Goal: Task Accomplishment & Management: Complete application form

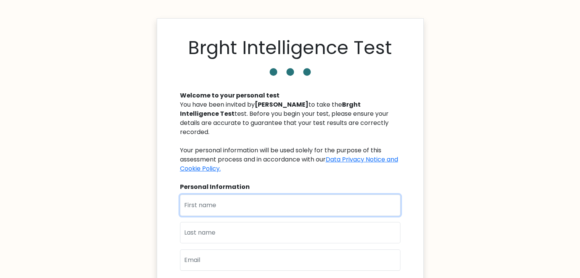
click at [241, 203] on input "text" at bounding box center [290, 205] width 220 height 21
type input "gideon"
click at [230, 234] on input "text" at bounding box center [290, 232] width 220 height 21
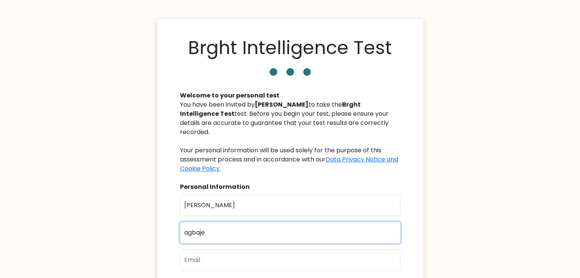
type input "agbaje"
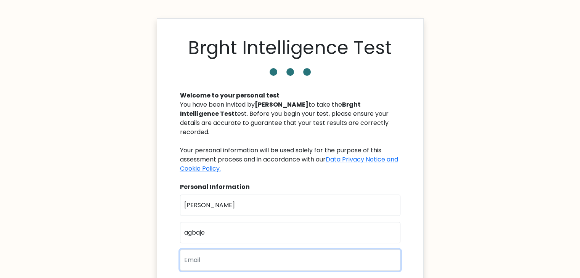
click at [229, 250] on input "email" at bounding box center [290, 260] width 220 height 21
type input "gideonweb3nft@gmail.com"
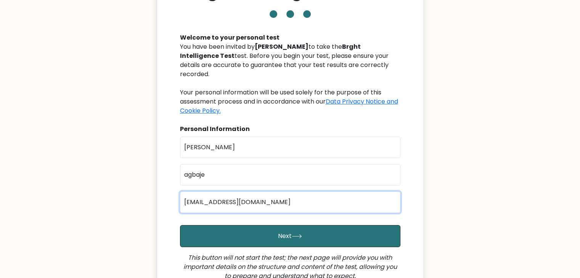
scroll to position [59, 0]
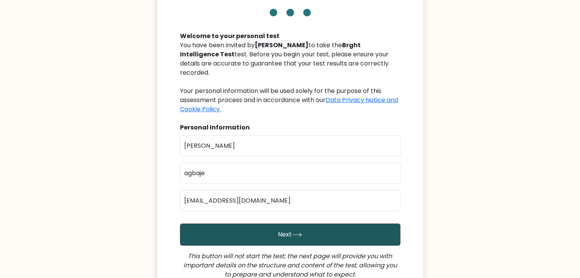
click at [297, 233] on icon "submit" at bounding box center [297, 235] width 10 height 4
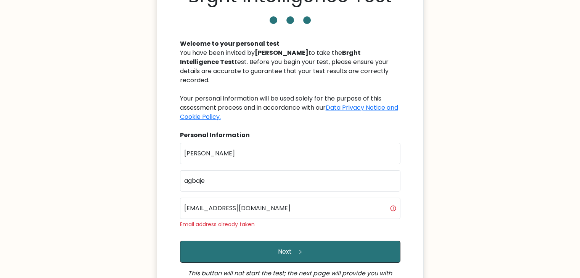
scroll to position [52, 0]
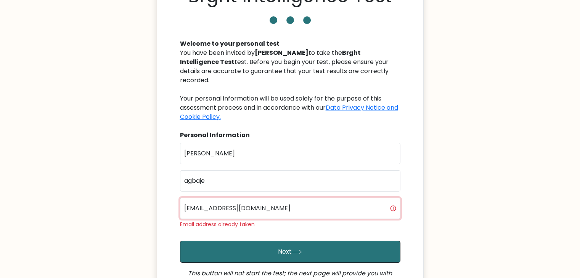
click at [230, 199] on input "gideonweb3nft@gmail.com" at bounding box center [290, 208] width 220 height 21
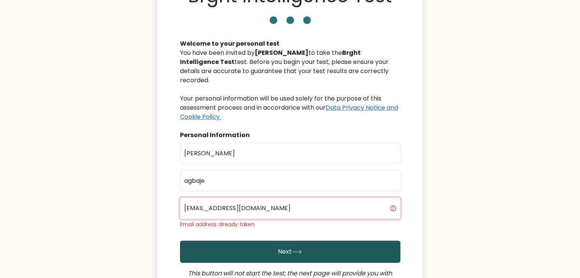
type input "agbajegideon1@gmail.com"
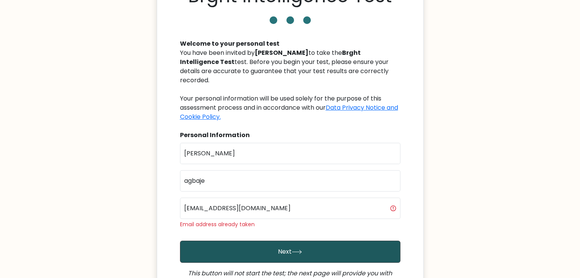
click at [236, 243] on button "Next" at bounding box center [290, 252] width 220 height 22
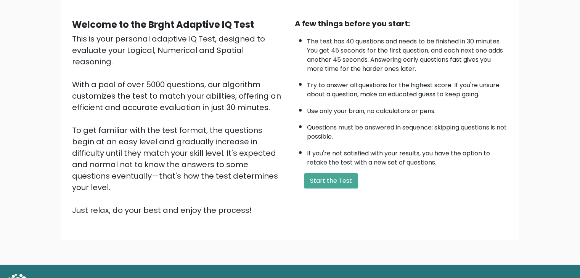
scroll to position [61, 0]
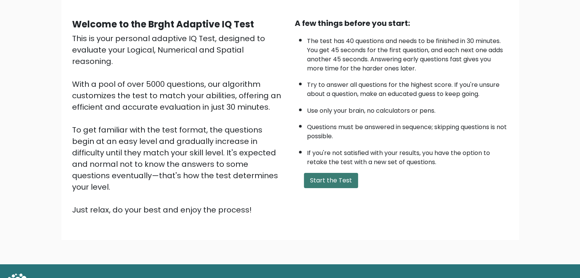
click at [329, 178] on button "Start the Test" at bounding box center [331, 180] width 54 height 15
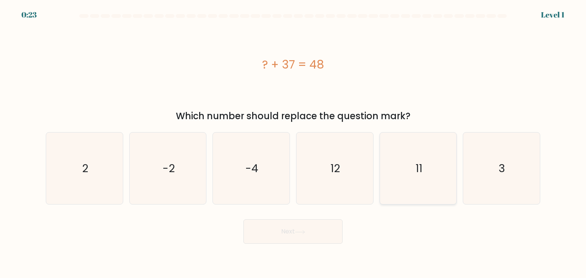
click at [432, 174] on icon "11" at bounding box center [418, 169] width 72 height 72
click at [293, 143] on input "e. 11" at bounding box center [293, 141] width 0 height 4
radio input "true"
click at [310, 238] on button "Next" at bounding box center [292, 232] width 99 height 24
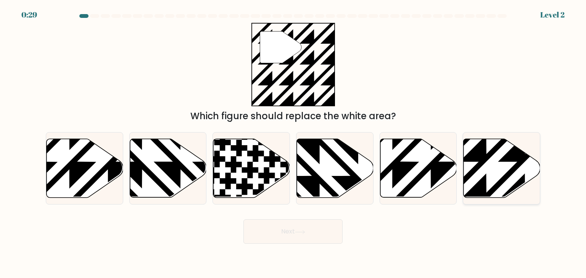
click at [513, 168] on icon at bounding box center [525, 200] width 154 height 154
click at [293, 143] on input "f." at bounding box center [293, 141] width 0 height 4
radio input "true"
click at [300, 228] on button "Next" at bounding box center [292, 232] width 99 height 24
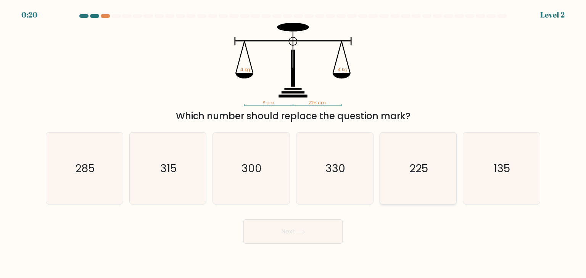
click at [426, 188] on icon "225" at bounding box center [418, 169] width 72 height 72
click at [293, 143] on input "e. 225" at bounding box center [293, 141] width 0 height 4
radio input "true"
click at [305, 232] on icon at bounding box center [300, 232] width 10 height 4
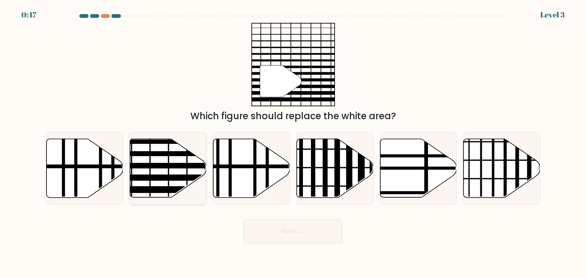
click at [172, 172] on icon at bounding box center [168, 168] width 77 height 59
click at [293, 143] on input "b." at bounding box center [293, 141] width 0 height 4
radio input "true"
click at [320, 236] on button "Next" at bounding box center [292, 232] width 99 height 24
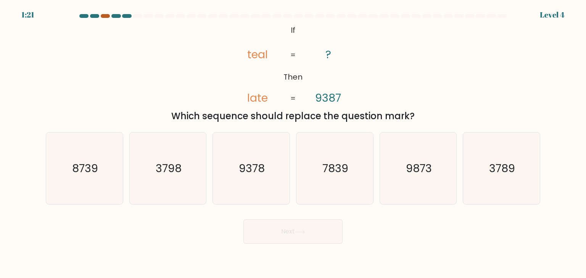
click at [104, 14] on div at bounding box center [105, 16] width 9 height 4
drag, startPoint x: 104, startPoint y: 14, endPoint x: 114, endPoint y: 14, distance: 10.7
click at [109, 14] on at bounding box center [293, 16] width 429 height 4
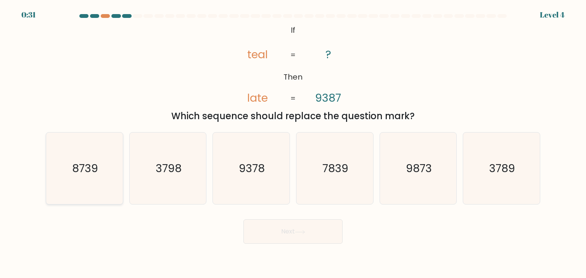
click at [105, 174] on icon "8739" at bounding box center [84, 169] width 72 height 72
click at [293, 143] on input "a. 8739" at bounding box center [293, 141] width 0 height 4
radio input "true"
click at [299, 234] on icon at bounding box center [300, 232] width 10 height 4
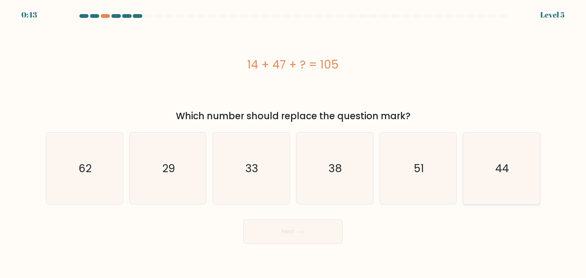
click at [500, 169] on text "44" at bounding box center [502, 168] width 14 height 15
click at [293, 143] on input "f. 44" at bounding box center [293, 141] width 0 height 4
radio input "true"
click at [291, 233] on button "Next" at bounding box center [292, 232] width 99 height 24
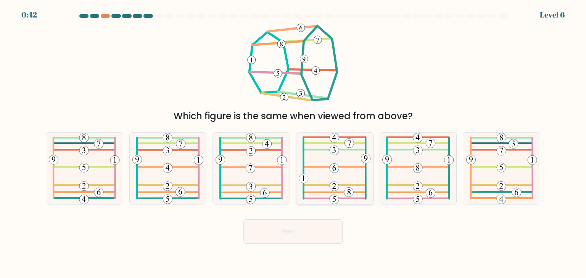
click at [342, 169] on icon at bounding box center [335, 169] width 72 height 72
click at [293, 143] on input "d." at bounding box center [293, 141] width 0 height 4
radio input "true"
click at [302, 229] on button "Next" at bounding box center [292, 232] width 99 height 24
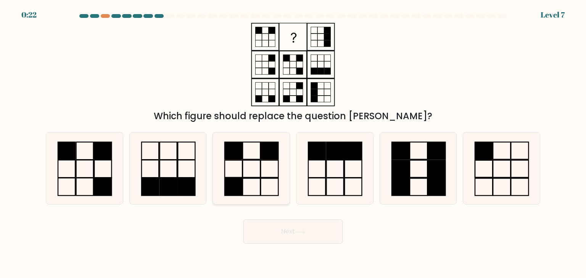
click at [258, 161] on icon at bounding box center [251, 169] width 72 height 72
click at [293, 143] on input "c." at bounding box center [293, 141] width 0 height 4
radio input "true"
click at [325, 232] on button "Next" at bounding box center [292, 232] width 99 height 24
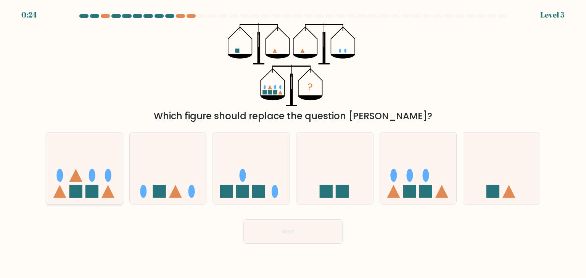
click at [96, 175] on icon at bounding box center [84, 168] width 77 height 63
click at [293, 143] on input "a." at bounding box center [293, 141] width 0 height 4
radio input "true"
click at [258, 231] on button "Next" at bounding box center [292, 232] width 99 height 24
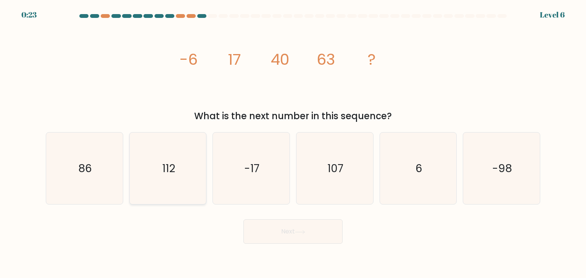
click at [168, 185] on icon "112" at bounding box center [168, 169] width 72 height 72
click at [293, 143] on input "b. 112" at bounding box center [293, 141] width 0 height 4
radio input "true"
click at [318, 239] on button "Next" at bounding box center [292, 232] width 99 height 24
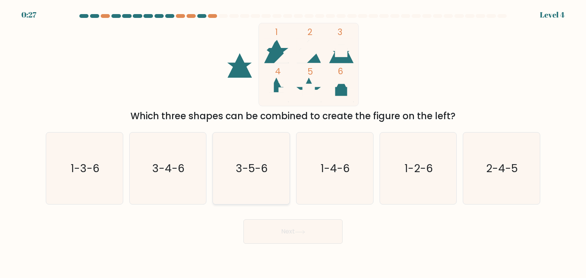
click at [245, 166] on text "3-5-6" at bounding box center [252, 168] width 32 height 15
click at [293, 143] on input "c. 3-5-6" at bounding box center [293, 141] width 0 height 4
radio input "true"
click at [310, 240] on button "Next" at bounding box center [292, 232] width 99 height 24
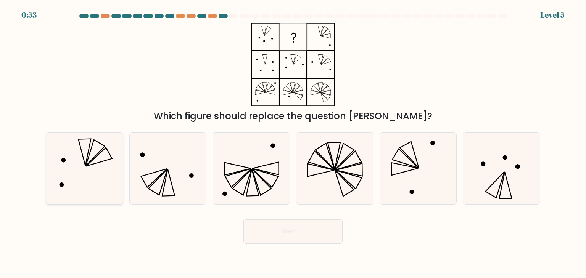
click at [113, 166] on icon at bounding box center [84, 169] width 72 height 72
click at [293, 143] on input "a." at bounding box center [293, 141] width 0 height 4
radio input "true"
click at [281, 228] on button "Next" at bounding box center [292, 232] width 99 height 24
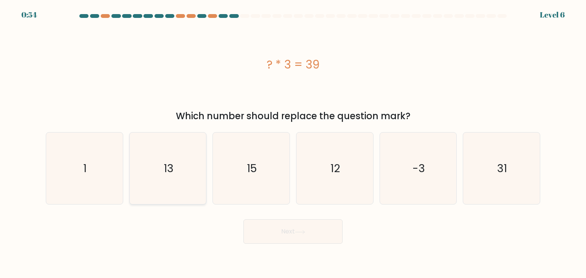
click at [171, 170] on text "13" at bounding box center [169, 168] width 10 height 15
click at [293, 143] on input "b. 13" at bounding box center [293, 141] width 0 height 4
radio input "true"
click at [303, 239] on button "Next" at bounding box center [292, 232] width 99 height 24
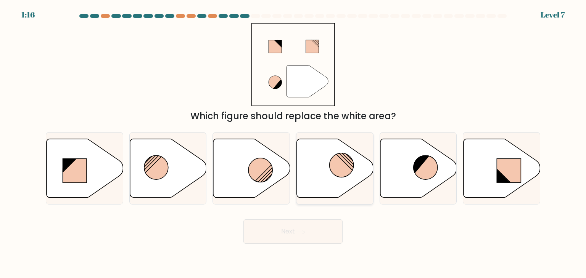
click at [341, 165] on circle at bounding box center [342, 165] width 24 height 24
click at [293, 143] on input "d." at bounding box center [293, 141] width 0 height 4
radio input "true"
click at [328, 237] on button "Next" at bounding box center [292, 232] width 99 height 24
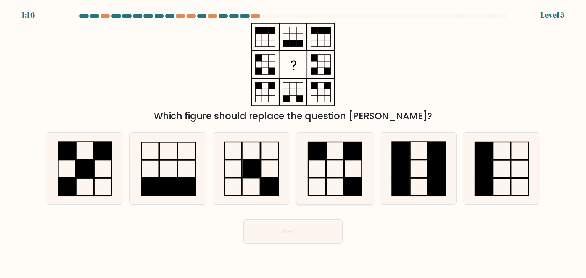
click at [326, 172] on rect at bounding box center [334, 169] width 17 height 18
click at [293, 143] on input "d." at bounding box center [293, 141] width 0 height 4
radio input "true"
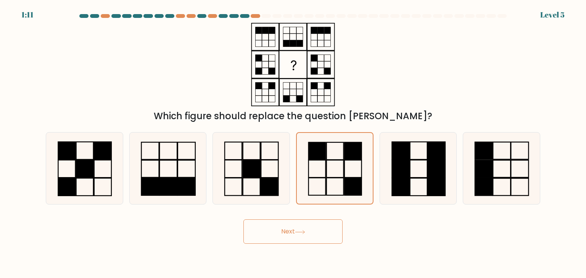
click at [288, 222] on button "Next" at bounding box center [292, 232] width 99 height 24
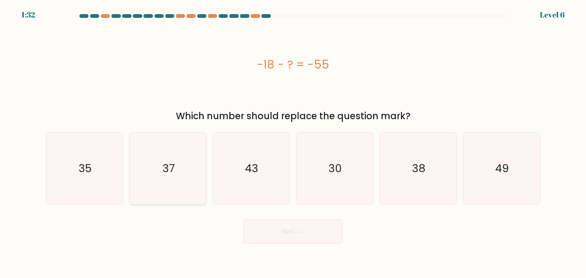
click at [177, 175] on icon "37" at bounding box center [168, 169] width 72 height 72
click at [293, 143] on input "b. 37" at bounding box center [293, 141] width 0 height 4
radio input "true"
click at [319, 229] on button "Next" at bounding box center [292, 232] width 99 height 24
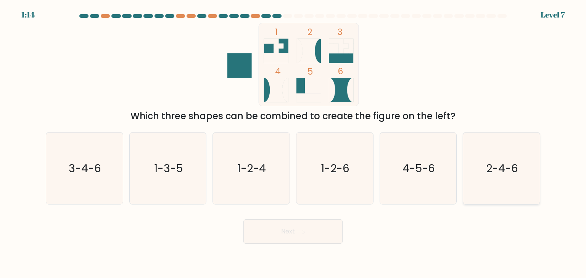
click at [493, 161] on text "2-4-6" at bounding box center [502, 168] width 32 height 15
click at [293, 143] on input "f. 2-4-6" at bounding box center [293, 141] width 0 height 4
radio input "true"
click at [293, 235] on button "Next" at bounding box center [292, 232] width 99 height 24
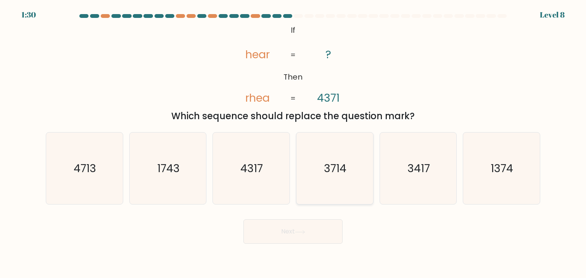
click at [320, 167] on icon "3714" at bounding box center [335, 169] width 72 height 72
click at [293, 143] on input "d. 3714" at bounding box center [293, 141] width 0 height 4
radio input "true"
click at [304, 235] on button "Next" at bounding box center [292, 232] width 99 height 24
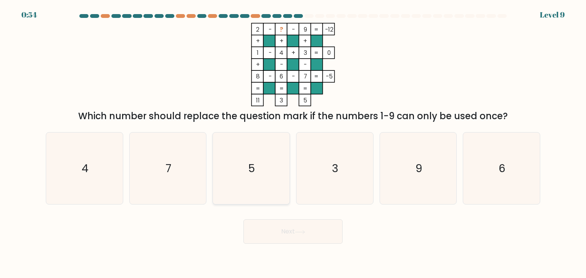
click at [274, 165] on icon "5" at bounding box center [251, 169] width 72 height 72
click at [293, 143] on input "c. 5" at bounding box center [293, 141] width 0 height 4
radio input "true"
click at [311, 235] on button "Next" at bounding box center [292, 232] width 99 height 24
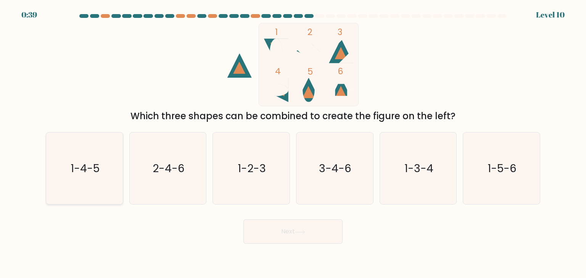
click at [85, 171] on text "1-4-5" at bounding box center [85, 168] width 29 height 15
click at [293, 143] on input "a. 1-4-5" at bounding box center [293, 141] width 0 height 4
radio input "true"
click at [317, 237] on button "Next" at bounding box center [292, 232] width 99 height 24
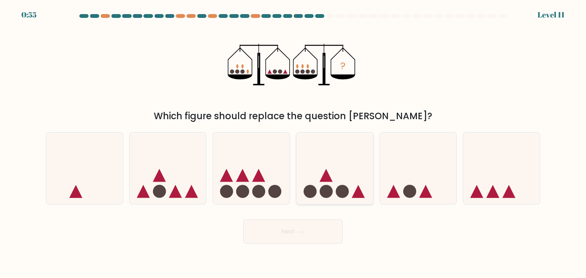
click at [337, 171] on icon at bounding box center [334, 168] width 77 height 63
click at [293, 143] on input "d." at bounding box center [293, 141] width 0 height 4
radio input "true"
click at [304, 227] on button "Next" at bounding box center [292, 232] width 99 height 24
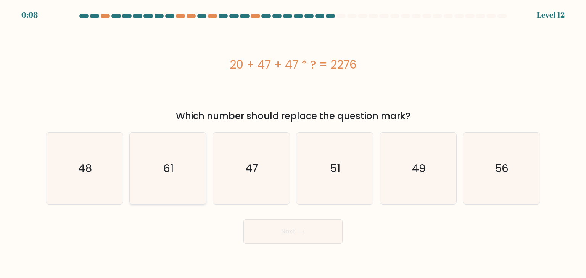
click at [184, 154] on icon "61" at bounding box center [168, 169] width 72 height 72
click at [293, 143] on input "b. 61" at bounding box center [293, 141] width 0 height 4
radio input "true"
click at [281, 238] on button "Next" at bounding box center [292, 232] width 99 height 24
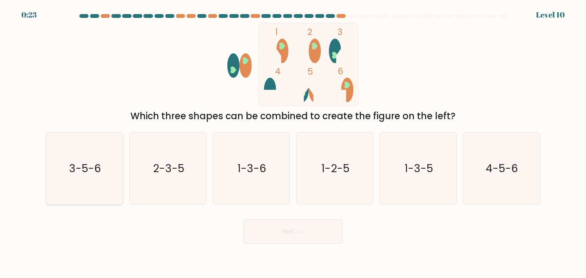
click at [86, 177] on icon "3-5-6" at bounding box center [84, 169] width 72 height 72
click at [293, 143] on input "a. 3-5-6" at bounding box center [293, 141] width 0 height 4
radio input "true"
click at [320, 225] on button "Next" at bounding box center [292, 232] width 99 height 24
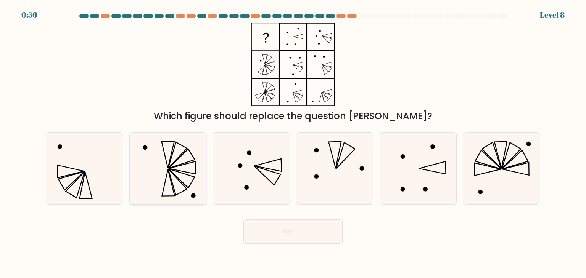
click at [159, 159] on icon at bounding box center [168, 169] width 72 height 72
click at [293, 143] on input "b." at bounding box center [293, 141] width 0 height 4
radio input "true"
click at [288, 235] on button "Next" at bounding box center [292, 232] width 99 height 24
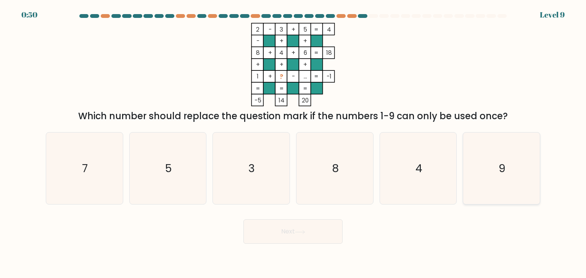
click at [495, 174] on icon "9" at bounding box center [501, 169] width 72 height 72
click at [293, 143] on input "f. 9" at bounding box center [293, 141] width 0 height 4
radio input "true"
click at [314, 239] on button "Next" at bounding box center [292, 232] width 99 height 24
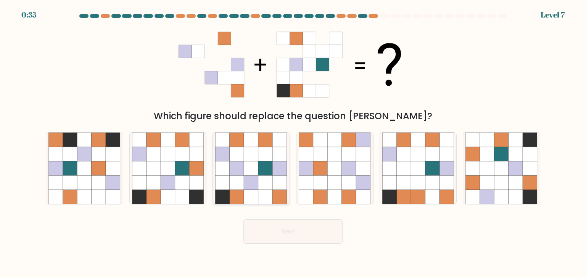
click at [264, 164] on icon at bounding box center [265, 168] width 14 height 14
click at [293, 143] on input "c." at bounding box center [293, 141] width 0 height 4
radio input "true"
click at [293, 231] on button "Next" at bounding box center [292, 232] width 99 height 24
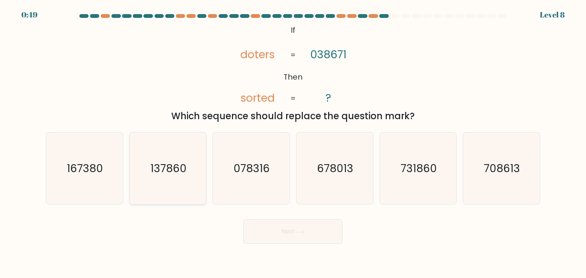
click at [176, 188] on icon "137860" at bounding box center [168, 169] width 72 height 72
click at [293, 143] on input "b. 137860" at bounding box center [293, 141] width 0 height 4
radio input "true"
click at [268, 231] on button "Next" at bounding box center [292, 232] width 99 height 24
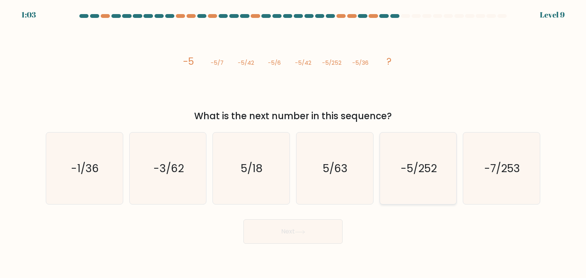
click at [399, 173] on icon "-5/252" at bounding box center [418, 169] width 72 height 72
click at [293, 143] on input "e. -5/252" at bounding box center [293, 141] width 0 height 4
radio input "true"
click at [297, 228] on button "Next" at bounding box center [292, 232] width 99 height 24
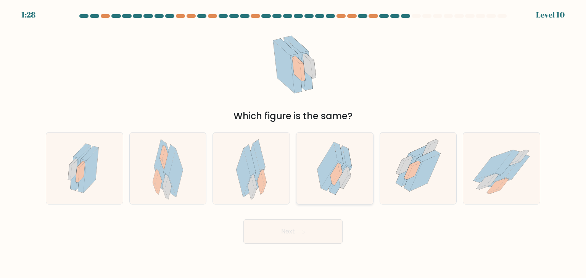
click at [339, 177] on icon at bounding box center [337, 179] width 10 height 14
click at [293, 143] on input "d." at bounding box center [293, 141] width 0 height 4
radio input "true"
click at [306, 229] on button "Next" at bounding box center [292, 232] width 99 height 24
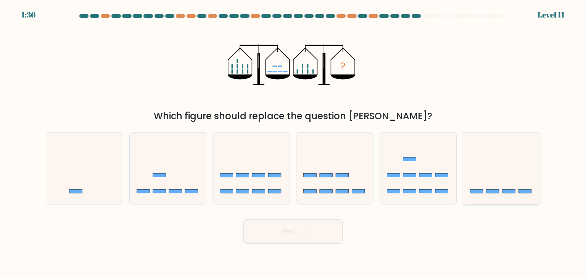
click at [513, 185] on icon at bounding box center [501, 168] width 77 height 63
click at [293, 143] on input "f." at bounding box center [293, 141] width 0 height 4
radio input "true"
click at [272, 234] on button "Next" at bounding box center [292, 232] width 99 height 24
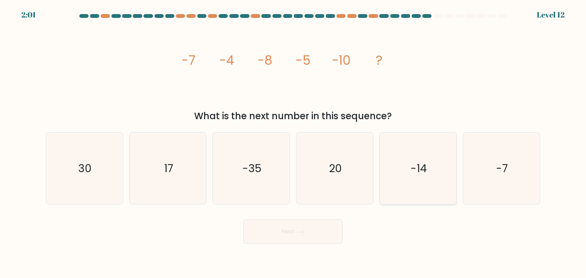
click at [412, 164] on text "-14" at bounding box center [418, 168] width 16 height 15
click at [293, 143] on input "e. -14" at bounding box center [293, 141] width 0 height 4
radio input "true"
click at [314, 234] on button "Next" at bounding box center [292, 232] width 99 height 24
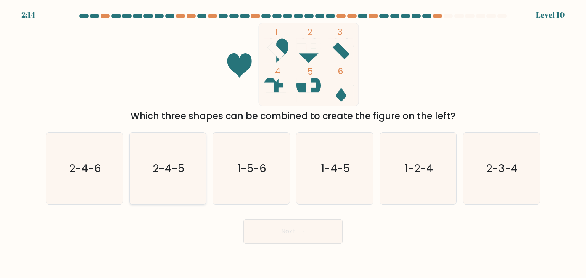
click at [167, 168] on text "2-4-5" at bounding box center [169, 168] width 32 height 15
click at [293, 143] on input "b. 2-4-5" at bounding box center [293, 141] width 0 height 4
radio input "true"
click at [281, 236] on button "Next" at bounding box center [292, 232] width 99 height 24
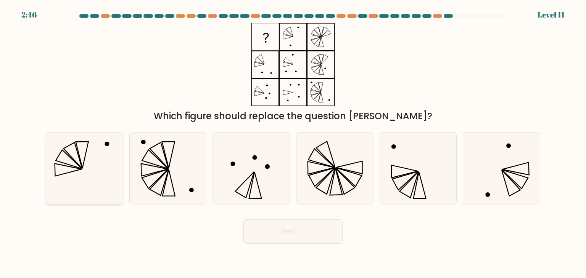
click at [91, 151] on icon at bounding box center [84, 169] width 72 height 72
click at [293, 143] on input "a." at bounding box center [293, 141] width 0 height 4
radio input "true"
click at [298, 233] on icon at bounding box center [300, 232] width 10 height 4
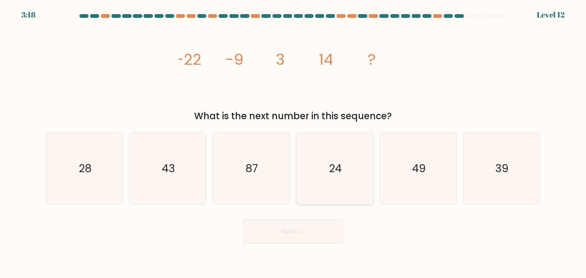
click at [366, 140] on icon "24" at bounding box center [335, 169] width 72 height 72
click at [293, 140] on input "d. 24" at bounding box center [293, 141] width 0 height 4
radio input "true"
click at [308, 229] on button "Next" at bounding box center [292, 232] width 99 height 24
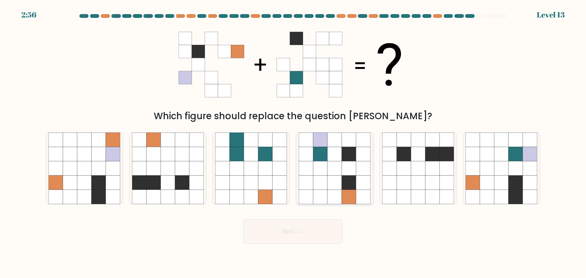
click at [322, 170] on icon at bounding box center [320, 168] width 14 height 14
click at [293, 143] on input "d." at bounding box center [293, 141] width 0 height 4
radio input "true"
click at [280, 235] on button "Next" at bounding box center [292, 232] width 99 height 24
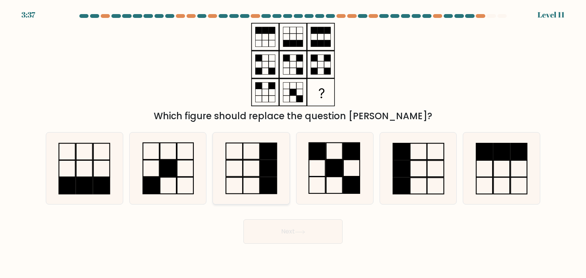
drag, startPoint x: 435, startPoint y: 168, endPoint x: 283, endPoint y: 176, distance: 152.4
click at [283, 176] on div "a. b. c." at bounding box center [293, 165] width 500 height 79
click at [311, 172] on icon at bounding box center [335, 169] width 72 height 72
click at [293, 143] on input "d." at bounding box center [293, 141] width 0 height 4
radio input "true"
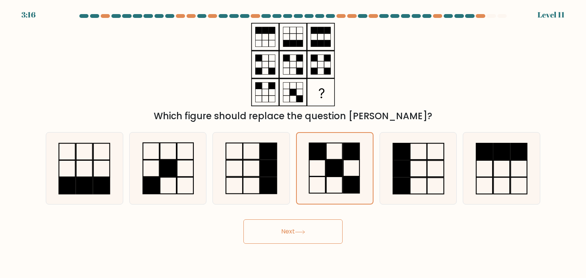
click at [286, 228] on button "Next" at bounding box center [292, 232] width 99 height 24
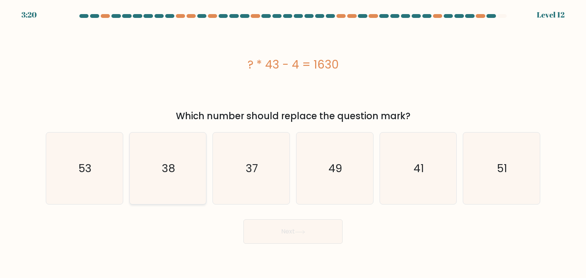
click at [157, 175] on icon "38" at bounding box center [168, 169] width 72 height 72
click at [293, 143] on input "b. 38" at bounding box center [293, 141] width 0 height 4
radio input "true"
click at [305, 233] on icon at bounding box center [300, 232] width 10 height 4
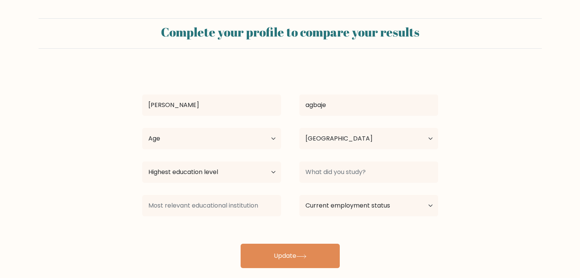
select select "NG"
click at [266, 175] on select "Highest education level No schooling Primary Lower Secondary Upper Secondary Oc…" at bounding box center [211, 172] width 139 height 21
click at [277, 171] on select "Highest education level No schooling Primary Lower Secondary Upper Secondary Oc…" at bounding box center [211, 172] width 139 height 21
select select "bachelors_degree"
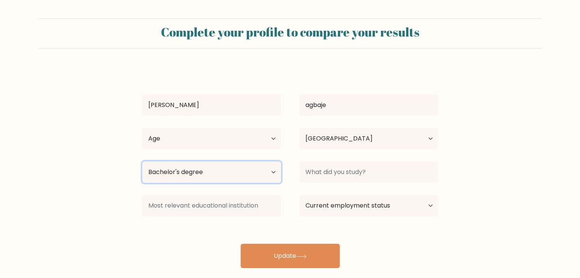
click at [142, 162] on select "Highest education level No schooling Primary Lower Secondary Upper Secondary Oc…" at bounding box center [211, 172] width 139 height 21
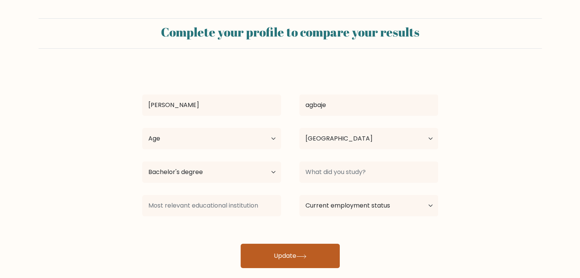
click at [294, 247] on button "Update" at bounding box center [290, 256] width 99 height 24
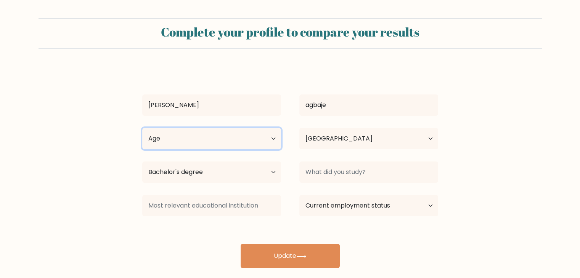
click at [249, 133] on select "Age Under 18 years old 18-24 years old 25-34 years old 35-44 years old 45-54 ye…" at bounding box center [211, 138] width 139 height 21
select select "18_24"
click at [142, 128] on select "Age Under 18 years old 18-24 years old 25-34 years old 35-44 years old 45-54 ye…" at bounding box center [211, 138] width 139 height 21
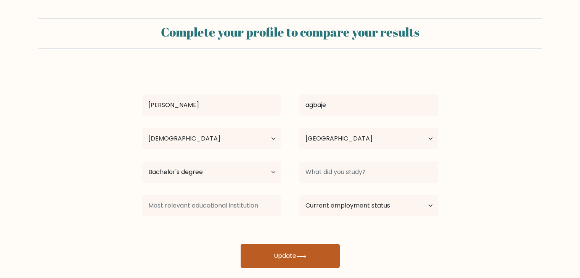
click at [292, 255] on button "Update" at bounding box center [290, 256] width 99 height 24
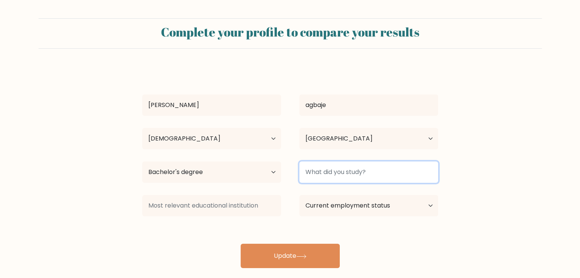
click at [328, 171] on input at bounding box center [368, 172] width 139 height 21
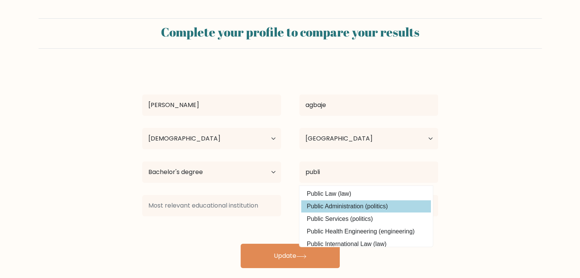
click at [363, 207] on div "gideon agbaje Age Under 18 years old 18-24 years old 25-34 years old 35-44 year…" at bounding box center [290, 167] width 305 height 201
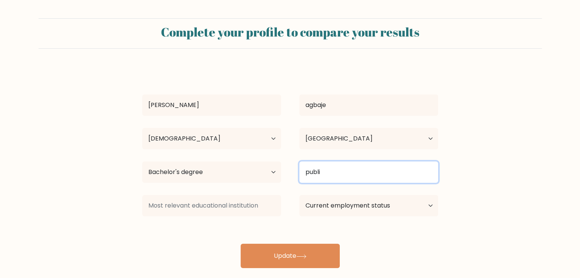
click at [333, 169] on input "publi" at bounding box center [368, 172] width 139 height 21
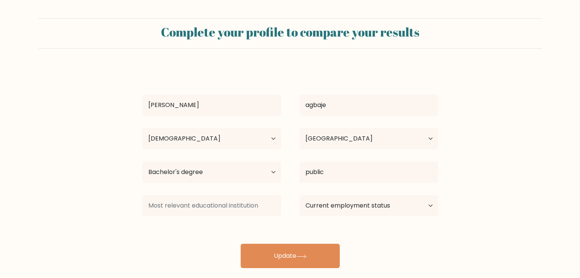
click at [351, 204] on div "gideon agbaje Age Under 18 years old 18-24 years old 25-34 years old 35-44 year…" at bounding box center [290, 167] width 305 height 201
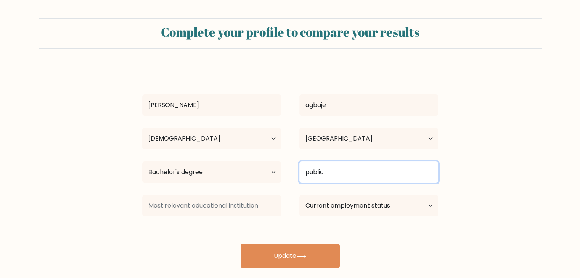
click at [349, 180] on input "public" at bounding box center [368, 172] width 139 height 21
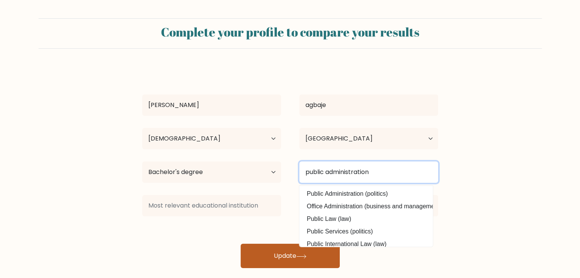
type input "public administration"
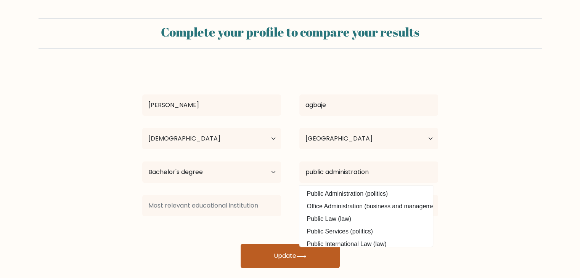
click at [277, 248] on button "Update" at bounding box center [290, 256] width 99 height 24
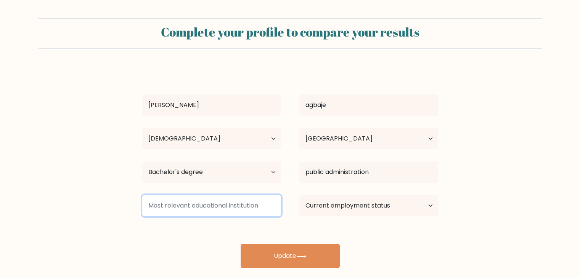
click at [209, 203] on input at bounding box center [211, 205] width 139 height 21
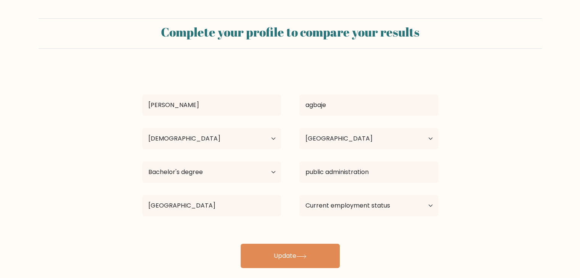
click at [206, 229] on div "gideon agbaje Age Under 18 years old 18-24 years old 25-34 years old 35-44 year…" at bounding box center [290, 167] width 305 height 201
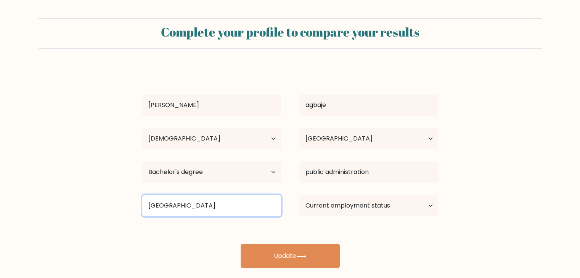
click at [209, 206] on input "university of ilo" at bounding box center [211, 205] width 139 height 21
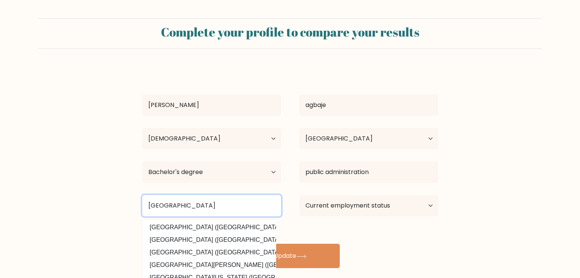
type input "university of ilorin"
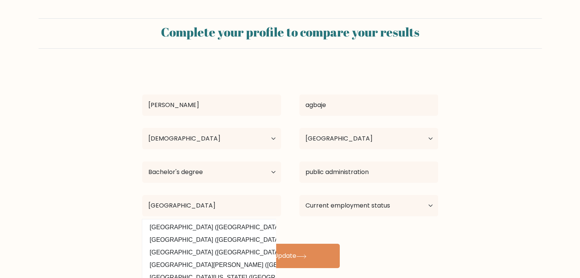
click at [317, 230] on div "gideon agbaje Age Under 18 years old 18-24 years old 25-34 years old 35-44 year…" at bounding box center [290, 167] width 305 height 201
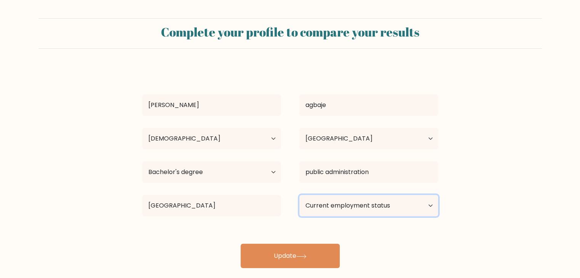
click at [341, 209] on select "Current employment status Employed Student Retired Other / prefer not to answer" at bounding box center [368, 205] width 139 height 21
select select "other"
click at [299, 195] on select "Current employment status Employed Student Retired Other / prefer not to answer" at bounding box center [368, 205] width 139 height 21
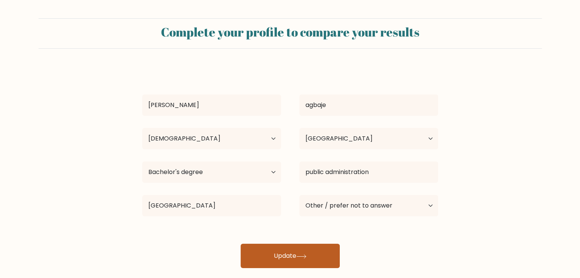
click at [304, 257] on icon at bounding box center [301, 257] width 10 height 4
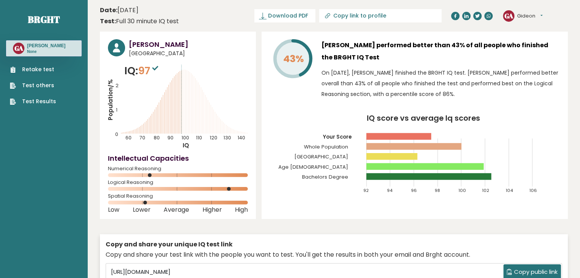
click at [542, 17] on button "Gideon" at bounding box center [530, 16] width 26 height 8
click at [538, 34] on link "Profile" at bounding box center [537, 38] width 39 height 11
click at [11, 46] on div "GA [PERSON_NAME] None" at bounding box center [44, 48] width 76 height 16
click at [28, 48] on h3 "[PERSON_NAME]" at bounding box center [46, 46] width 39 height 6
click at [520, 13] on button "Gideon" at bounding box center [530, 16] width 26 height 8
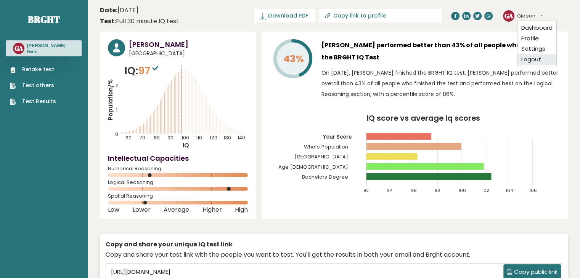
click at [523, 60] on link "Logout" at bounding box center [537, 59] width 39 height 11
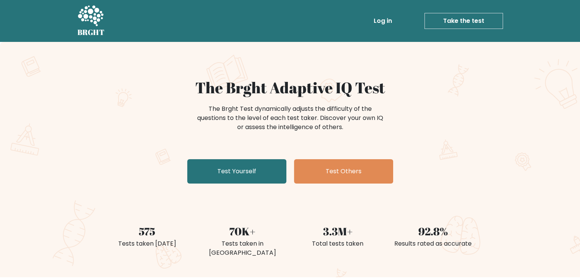
click at [391, 19] on link "Log in" at bounding box center [383, 20] width 24 height 15
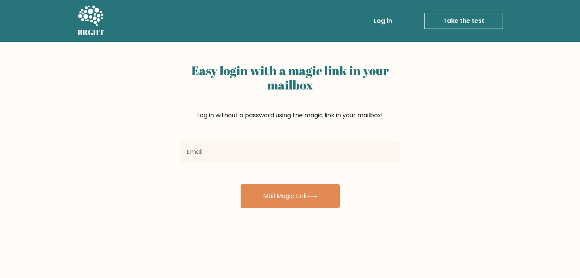
click at [268, 162] on input "email" at bounding box center [290, 151] width 220 height 21
type input "[EMAIL_ADDRESS][DOMAIN_NAME]"
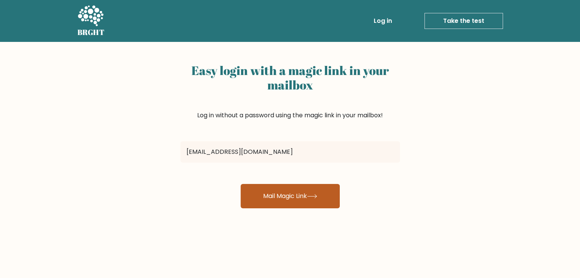
click at [278, 193] on button "Mail Magic Link" at bounding box center [290, 196] width 99 height 24
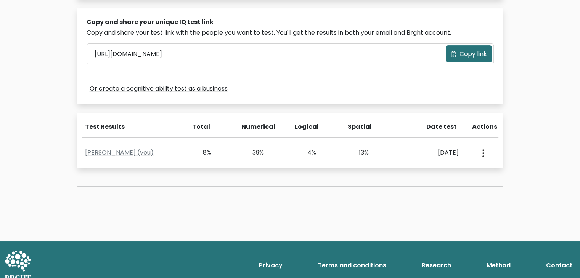
scroll to position [233, 0]
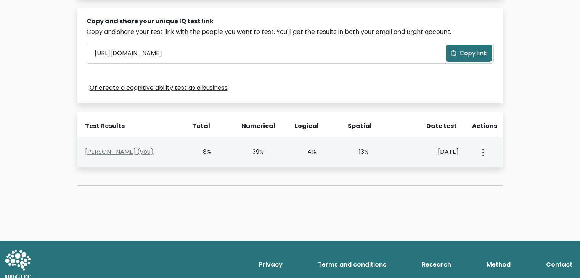
click at [487, 151] on div "View Profile" at bounding box center [482, 152] width 26 height 24
click at [482, 151] on icon "button" at bounding box center [483, 153] width 2 height 8
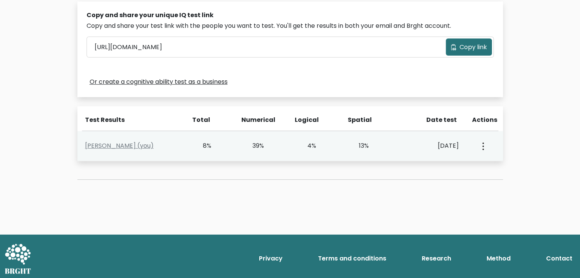
scroll to position [242, 0]
